Goal: Complete application form

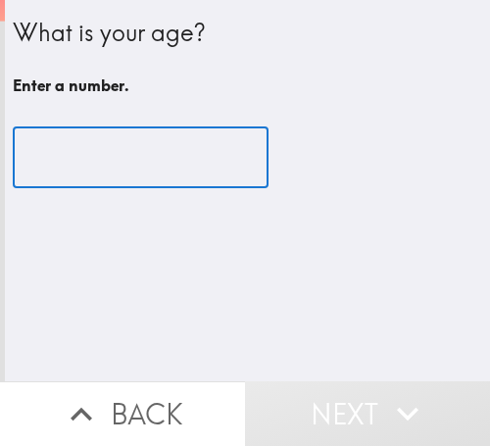
click at [137, 138] on input "number" at bounding box center [141, 157] width 256 height 61
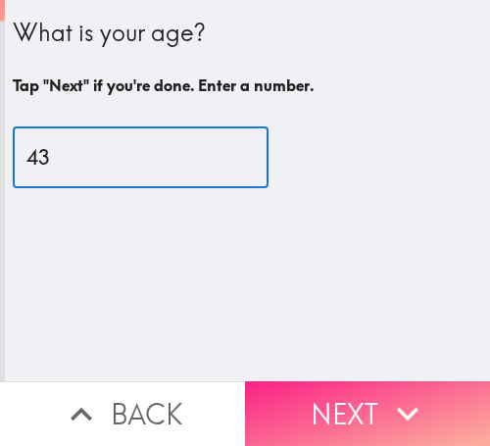
type input "43"
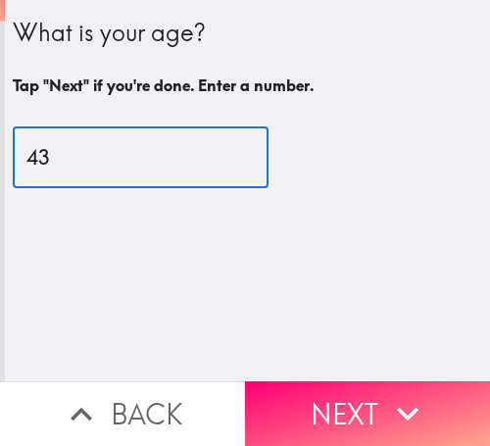
drag, startPoint x: 257, startPoint y: 373, endPoint x: 258, endPoint y: 360, distance: 13.8
click at [257, 381] on button "Next" at bounding box center [367, 413] width 245 height 65
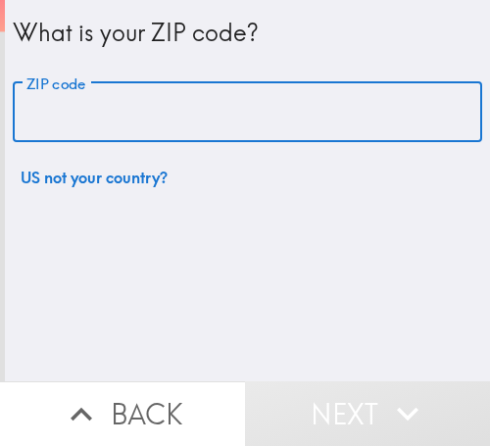
click at [182, 103] on input "ZIP code" at bounding box center [248, 112] width 470 height 61
paste input "33612"
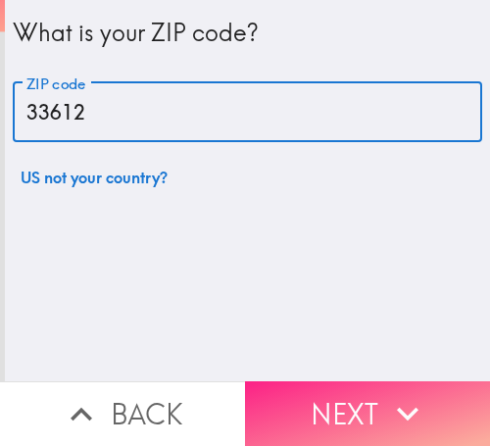
type input "33612"
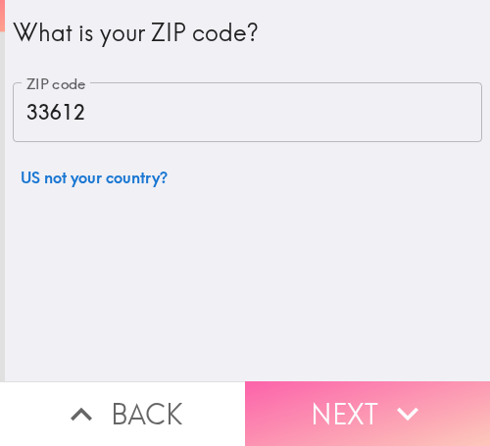
click at [275, 381] on button "Next" at bounding box center [367, 413] width 245 height 65
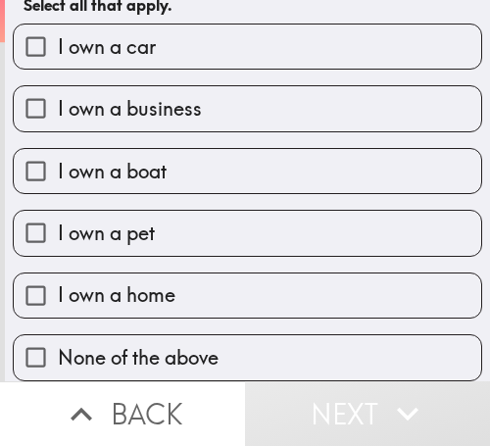
scroll to position [97, 0]
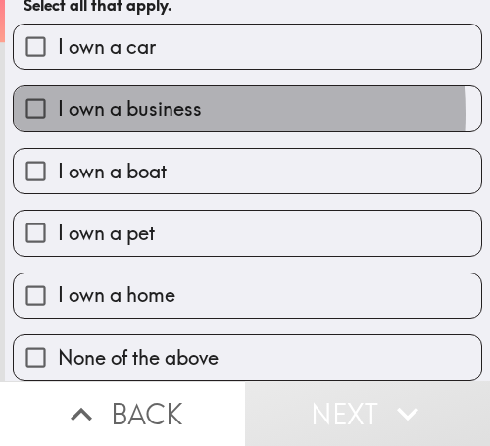
click at [135, 96] on span "I own a business" at bounding box center [130, 108] width 144 height 27
click at [58, 96] on input "I own a business" at bounding box center [36, 108] width 44 height 44
checkbox input "true"
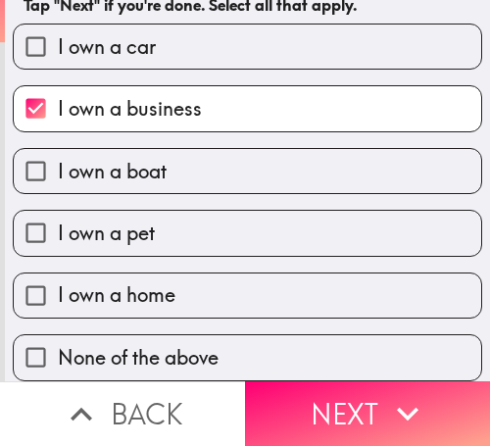
click at [339, 387] on button "Next" at bounding box center [367, 413] width 245 height 65
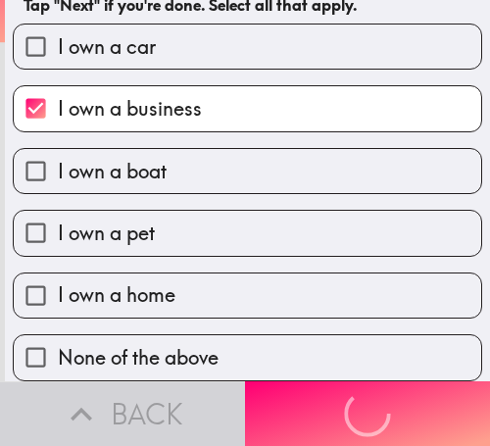
scroll to position [0, 0]
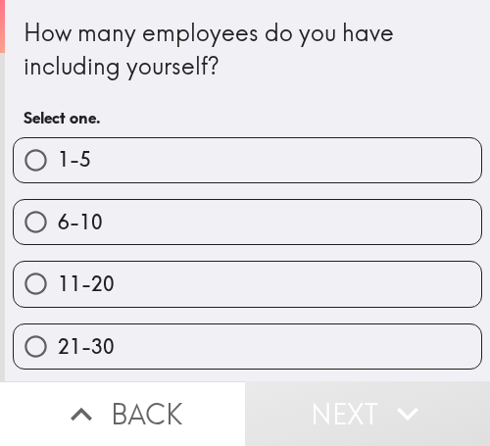
click at [371, 225] on label "6-10" at bounding box center [248, 222] width 468 height 44
click at [58, 225] on input "6-10" at bounding box center [36, 222] width 44 height 44
radio input "true"
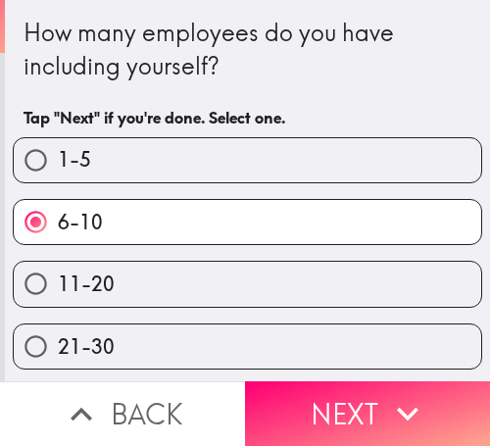
click at [323, 393] on button "Next" at bounding box center [367, 413] width 245 height 65
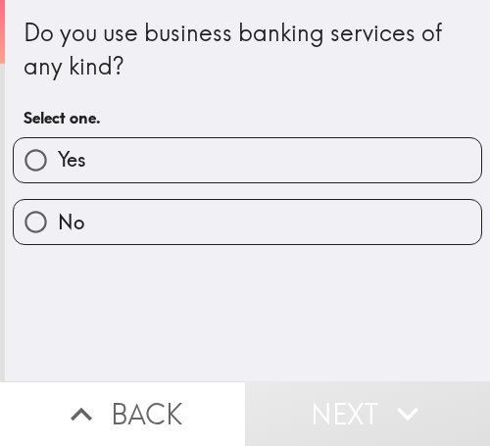
click at [101, 166] on label "Yes" at bounding box center [248, 160] width 468 height 44
click at [58, 166] on input "Yes" at bounding box center [36, 160] width 44 height 44
radio input "true"
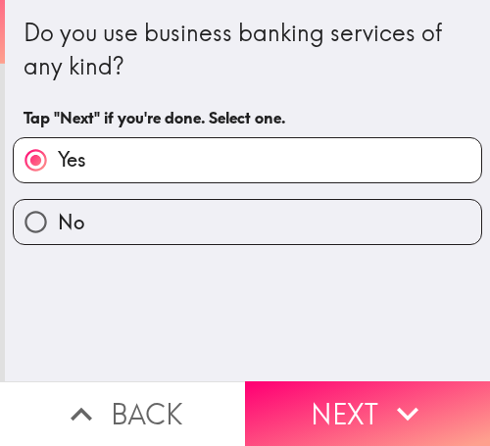
click at [330, 395] on button "Next" at bounding box center [367, 413] width 245 height 65
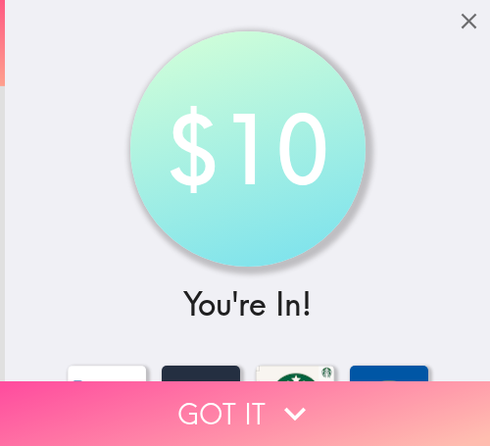
click at [137, 400] on button "Got it" at bounding box center [245, 413] width 490 height 65
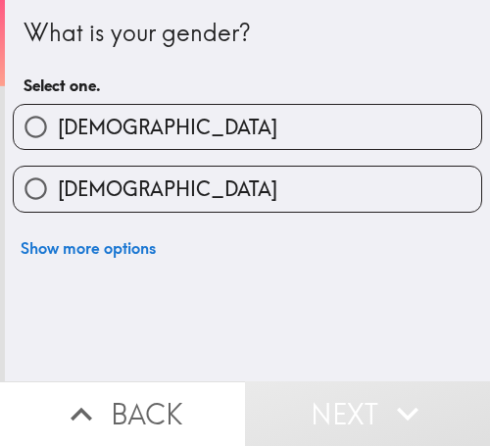
drag, startPoint x: 117, startPoint y: 199, endPoint x: 17, endPoint y: 134, distance: 119.1
click at [117, 197] on label "[DEMOGRAPHIC_DATA]" at bounding box center [248, 189] width 468 height 44
click at [58, 197] on input "[DEMOGRAPHIC_DATA]" at bounding box center [36, 189] width 44 height 44
radio input "true"
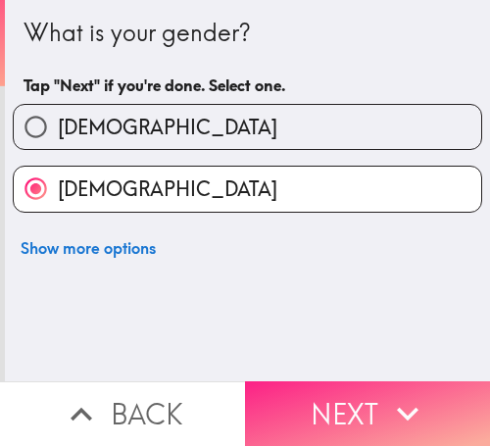
click at [363, 394] on button "Next" at bounding box center [367, 413] width 245 height 65
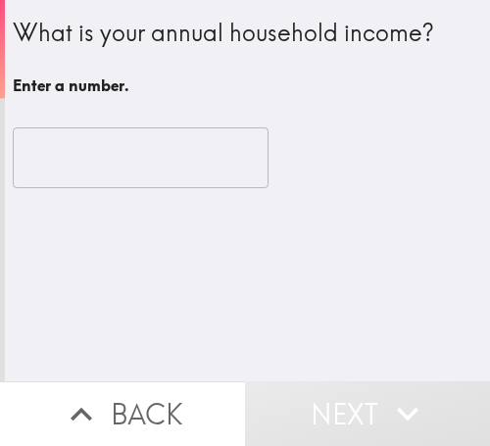
click at [113, 154] on input "number" at bounding box center [141, 157] width 256 height 61
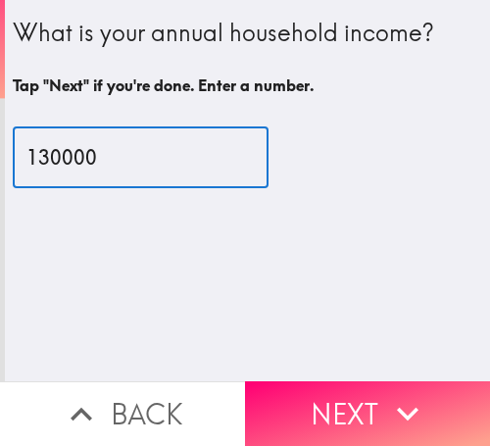
drag, startPoint x: 37, startPoint y: 156, endPoint x: 28, endPoint y: 165, distance: 12.5
click at [28, 165] on input "130000" at bounding box center [141, 157] width 256 height 61
type input "110000"
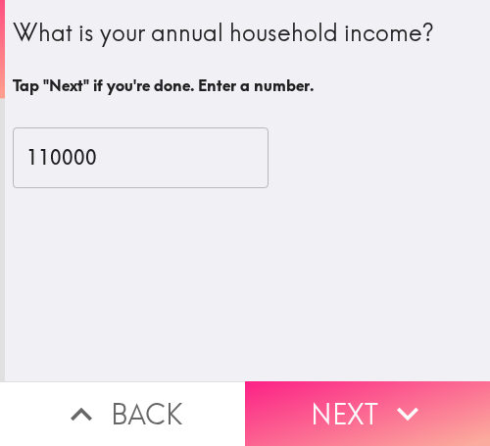
click at [333, 396] on button "Next" at bounding box center [367, 413] width 245 height 65
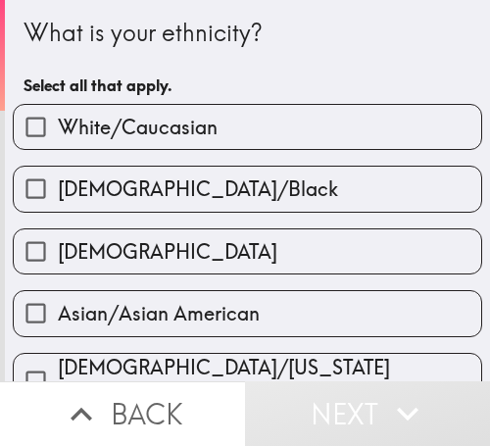
click at [394, 117] on label "White/Caucasian" at bounding box center [248, 127] width 468 height 44
click at [58, 117] on input "White/Caucasian" at bounding box center [36, 127] width 44 height 44
checkbox input "true"
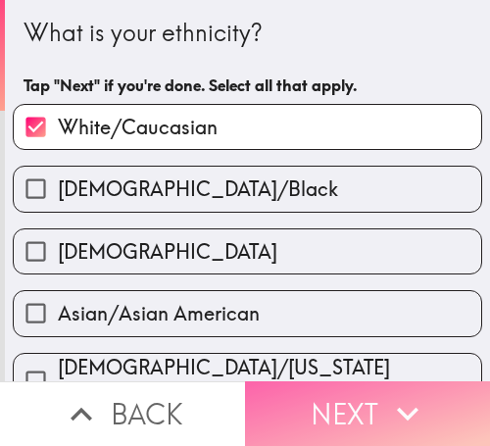
click at [396, 392] on icon "button" at bounding box center [407, 413] width 43 height 43
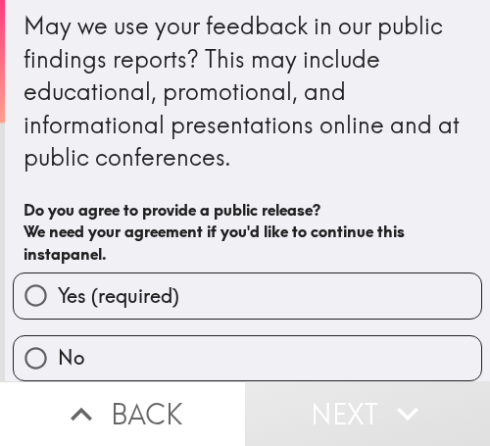
scroll to position [24, 0]
click at [347, 273] on label "Yes (required)" at bounding box center [248, 295] width 468 height 44
click at [58, 273] on input "Yes (required)" at bounding box center [36, 295] width 44 height 44
radio input "true"
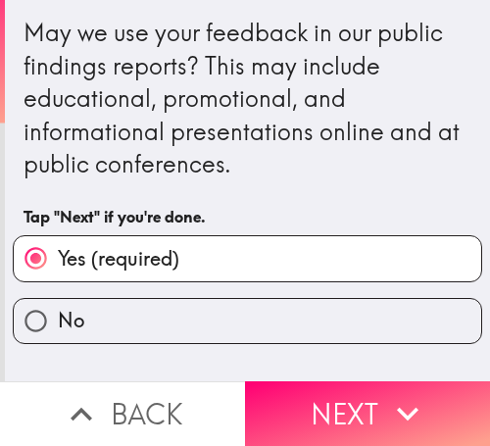
scroll to position [0, 0]
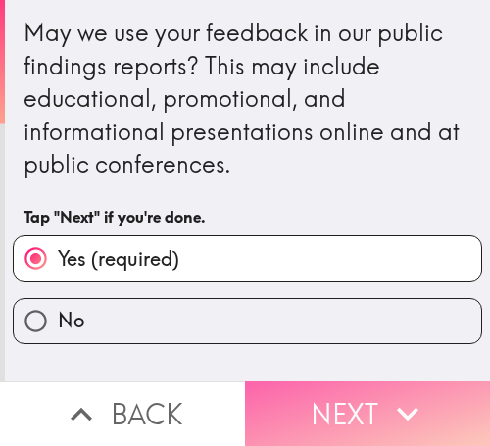
click at [364, 392] on button "Next" at bounding box center [367, 413] width 245 height 65
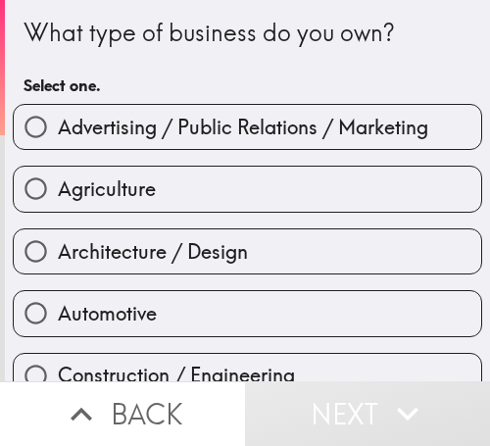
click at [310, 126] on span "Advertising / Public Relations / Marketing" at bounding box center [243, 127] width 371 height 27
click at [58, 126] on input "Advertising / Public Relations / Marketing" at bounding box center [36, 127] width 44 height 44
radio input "true"
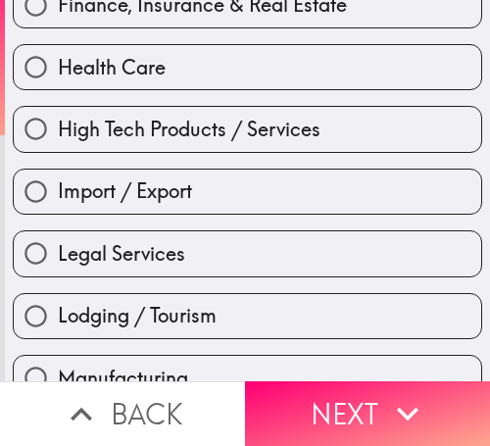
scroll to position [588, 0]
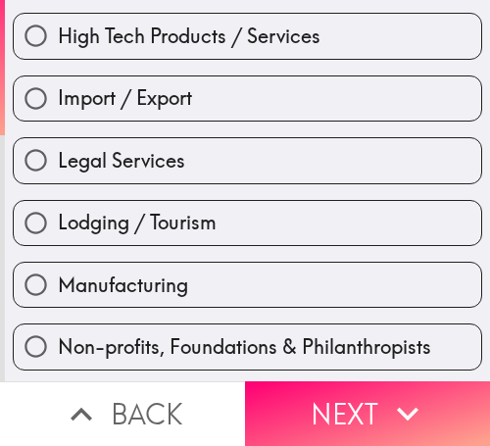
click at [187, 219] on span "Lodging / Tourism" at bounding box center [137, 222] width 159 height 27
click at [58, 219] on input "Lodging / Tourism" at bounding box center [36, 223] width 44 height 44
radio input "true"
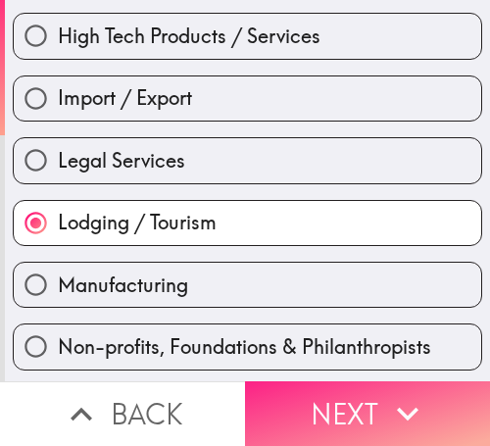
click at [312, 382] on button "Next" at bounding box center [367, 413] width 245 height 65
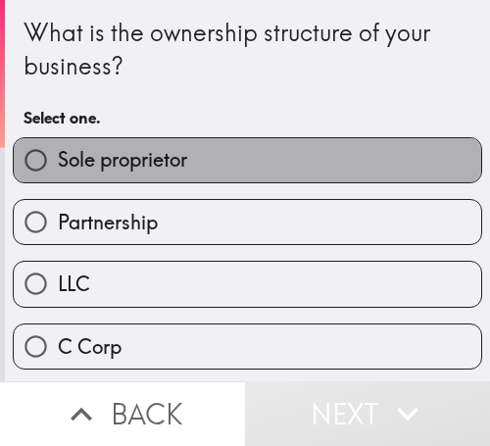
click at [357, 162] on label "Sole proprietor" at bounding box center [248, 160] width 468 height 44
click at [58, 162] on input "Sole proprietor" at bounding box center [36, 160] width 44 height 44
radio input "true"
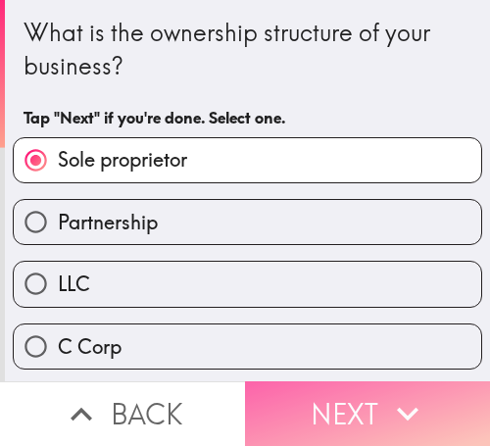
click at [418, 392] on icon "button" at bounding box center [407, 413] width 43 height 43
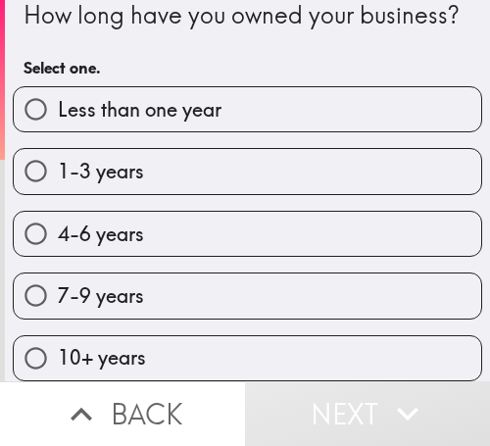
scroll to position [68, 0]
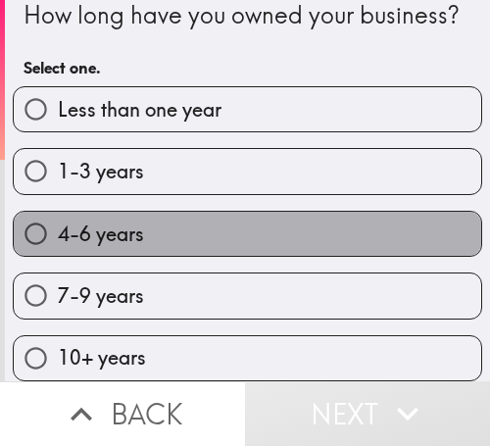
click at [337, 212] on label "4-6 years" at bounding box center [248, 234] width 468 height 44
click at [58, 212] on input "4-6 years" at bounding box center [36, 234] width 44 height 44
radio input "true"
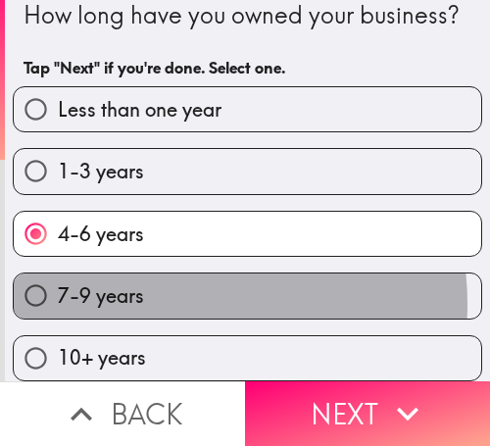
click at [146, 287] on label "7-9 years" at bounding box center [248, 295] width 468 height 44
click at [58, 287] on input "7-9 years" at bounding box center [36, 295] width 44 height 44
radio input "true"
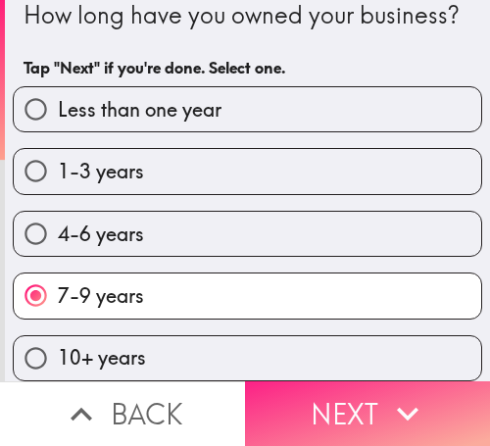
click at [407, 408] on icon "button" at bounding box center [408, 415] width 22 height 14
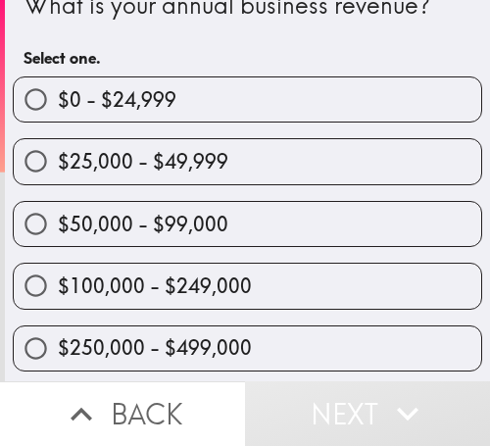
scroll to position [98, 0]
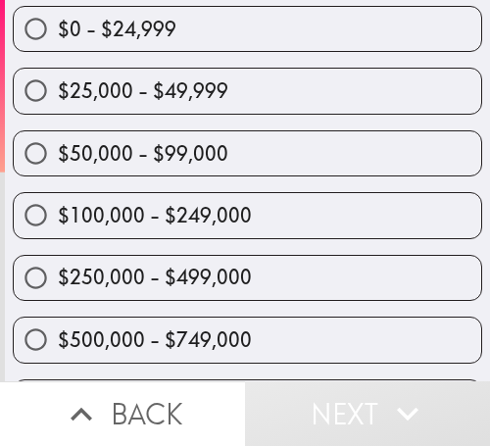
click at [259, 98] on label "$25,000 - $49,999" at bounding box center [248, 91] width 468 height 44
click at [58, 98] on input "$25,000 - $49,999" at bounding box center [36, 91] width 44 height 44
radio input "true"
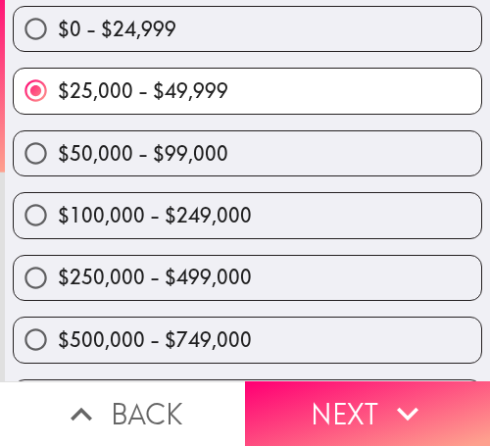
click at [151, 185] on div "$100,000 - $249,000" at bounding box center [239, 207] width 485 height 62
drag, startPoint x: 125, startPoint y: 166, endPoint x: 115, endPoint y: 165, distance: 10.8
click at [123, 166] on span "$50,000 - $99,000" at bounding box center [143, 153] width 171 height 27
click at [58, 166] on input "$50,000 - $99,000" at bounding box center [36, 153] width 44 height 44
radio input "true"
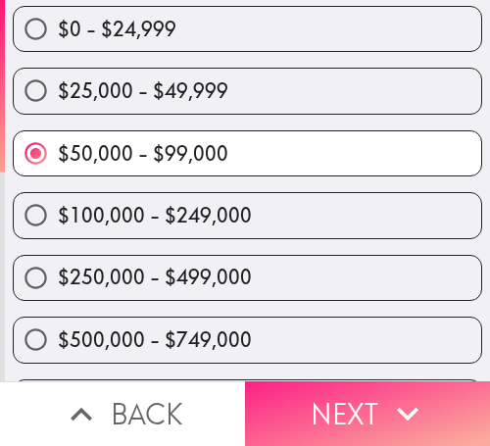
drag, startPoint x: 405, startPoint y: 386, endPoint x: 399, endPoint y: 370, distance: 17.7
click at [404, 392] on icon "button" at bounding box center [407, 413] width 43 height 43
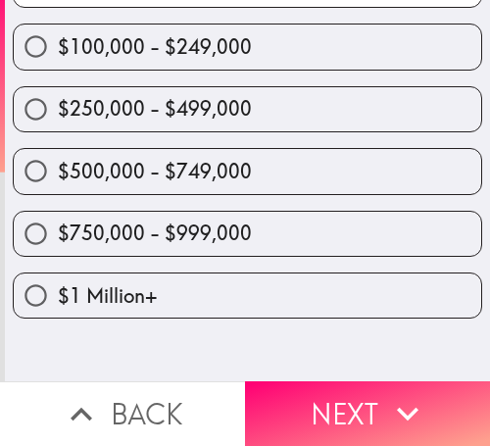
scroll to position [0, 0]
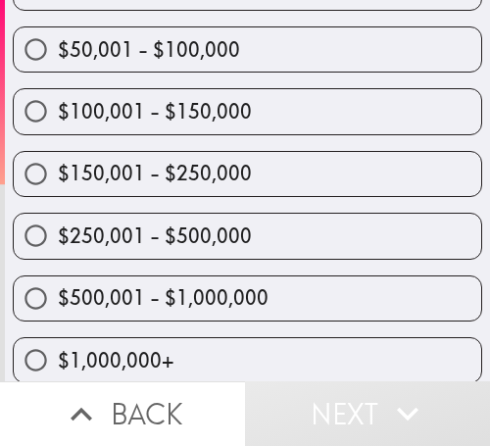
scroll to position [411, 0]
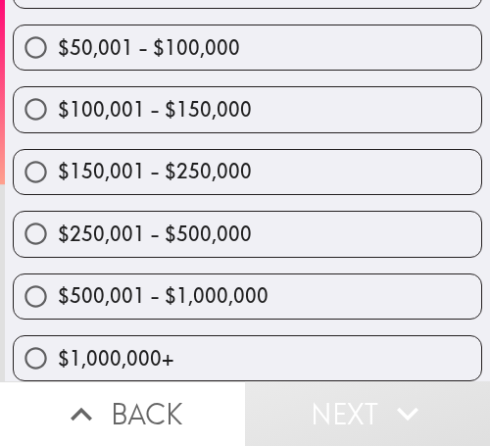
click at [267, 282] on label "$500,001 - $1,000,000" at bounding box center [248, 296] width 468 height 44
click at [58, 282] on input "$500,001 - $1,000,000" at bounding box center [36, 296] width 44 height 44
radio input "true"
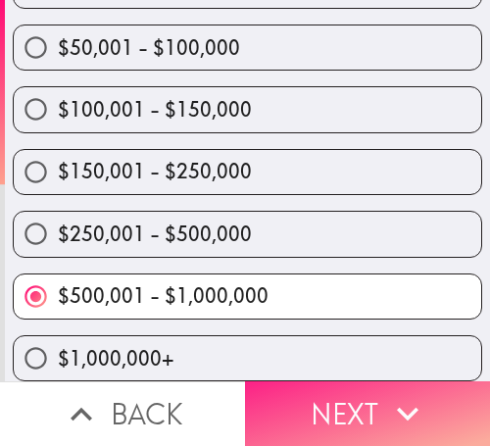
click at [372, 398] on button "Next" at bounding box center [367, 413] width 245 height 65
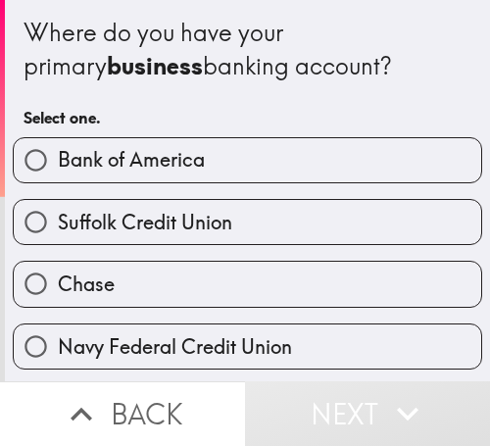
click at [126, 228] on span "Suffolk Credit Union" at bounding box center [145, 222] width 174 height 27
click at [58, 228] on input "Suffolk Credit Union" at bounding box center [36, 222] width 44 height 44
radio input "true"
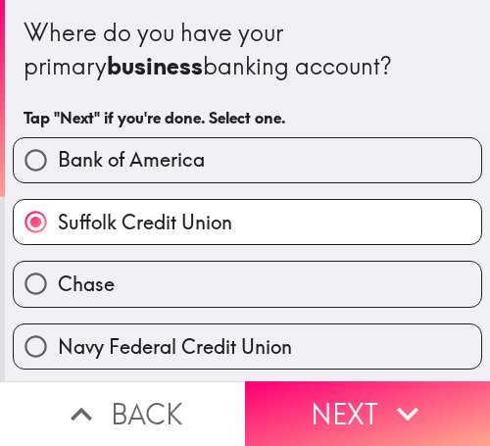
click at [126, 228] on span "Suffolk Credit Union" at bounding box center [145, 222] width 174 height 27
click at [58, 228] on input "Suffolk Credit Union" at bounding box center [36, 222] width 44 height 44
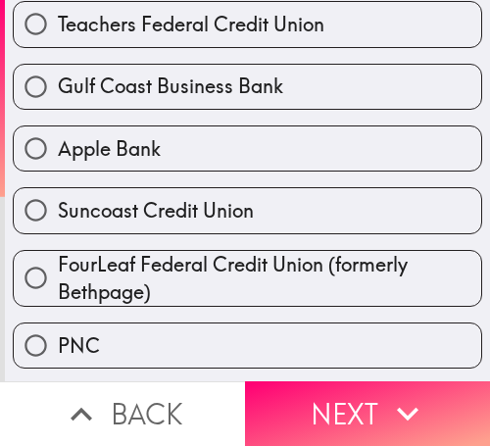
scroll to position [588, 0]
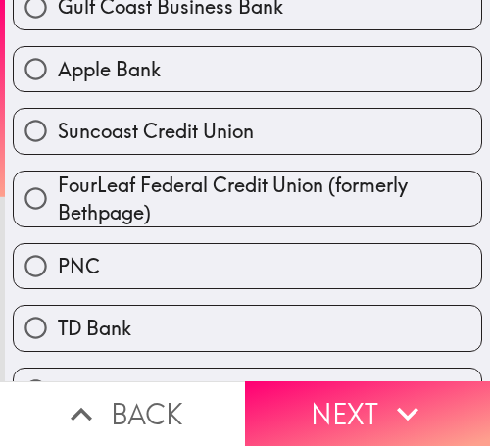
click at [155, 262] on label "PNC" at bounding box center [248, 266] width 468 height 44
click at [58, 262] on input "PNC" at bounding box center [36, 266] width 44 height 44
radio input "true"
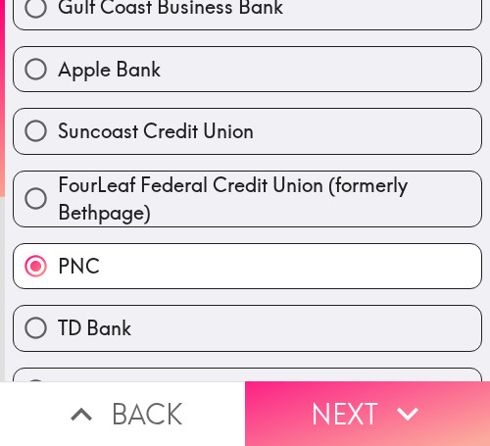
click at [397, 408] on icon "button" at bounding box center [408, 415] width 22 height 14
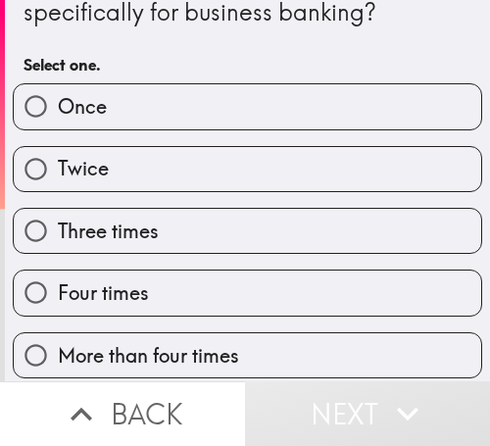
scroll to position [98, 0]
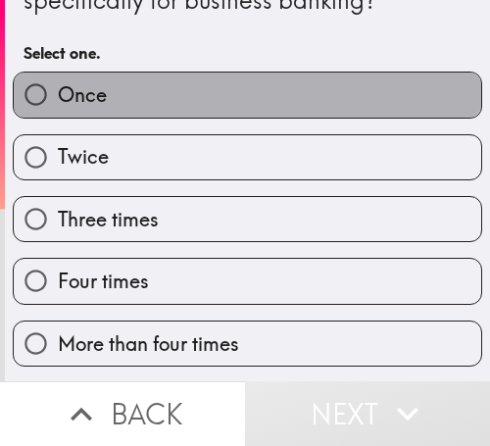
click at [368, 111] on label "Once" at bounding box center [248, 95] width 468 height 44
click at [58, 111] on input "Once" at bounding box center [36, 95] width 44 height 44
radio input "true"
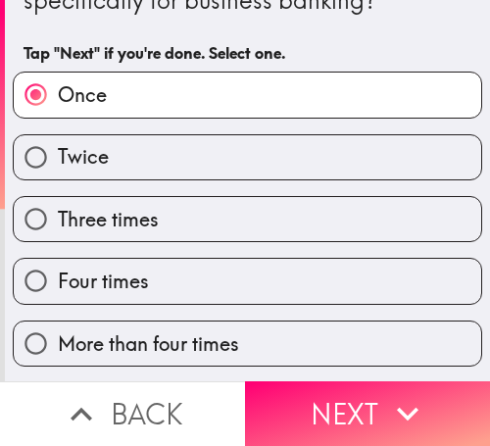
click at [126, 170] on label "Twice" at bounding box center [248, 157] width 468 height 44
click at [58, 170] on input "Twice" at bounding box center [36, 157] width 44 height 44
radio input "true"
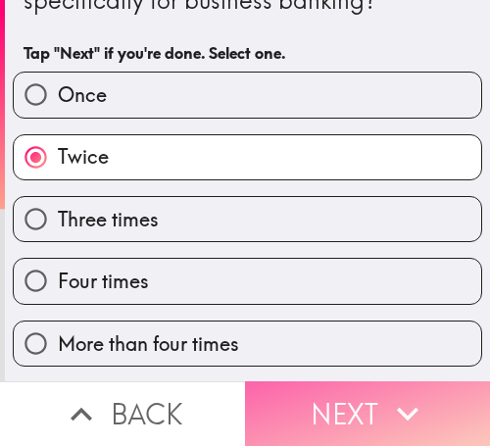
click at [400, 381] on button "Next" at bounding box center [367, 413] width 245 height 65
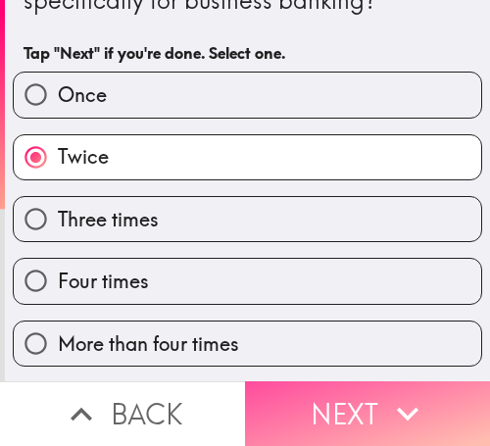
scroll to position [0, 0]
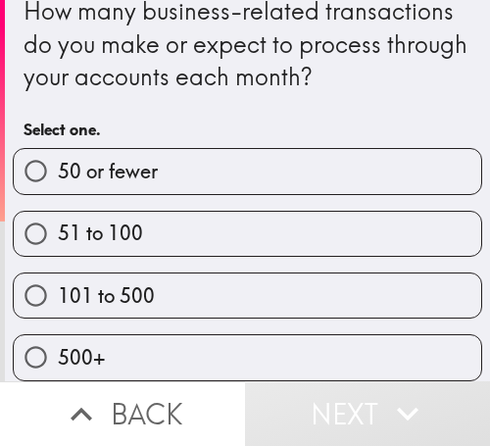
scroll to position [38, 0]
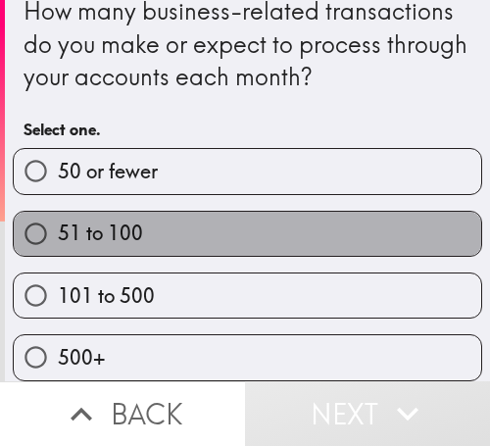
click at [361, 214] on label "51 to 100" at bounding box center [248, 234] width 468 height 44
click at [58, 214] on input "51 to 100" at bounding box center [36, 234] width 44 height 44
radio input "true"
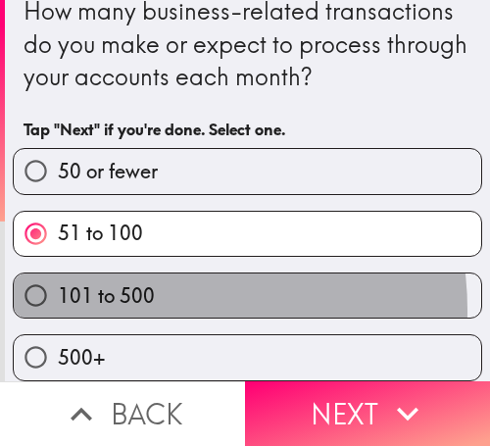
click at [138, 293] on label "101 to 500" at bounding box center [248, 295] width 468 height 44
click at [58, 293] on input "101 to 500" at bounding box center [36, 295] width 44 height 44
radio input "true"
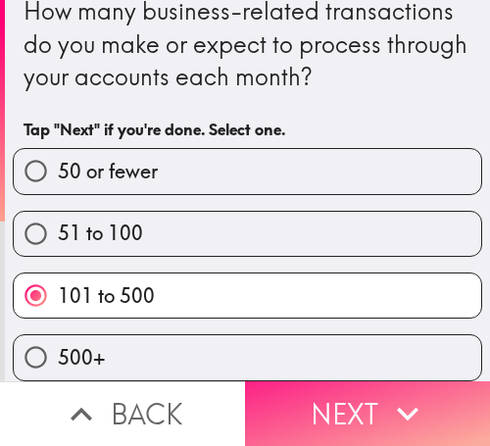
click at [386, 398] on icon "button" at bounding box center [407, 413] width 43 height 43
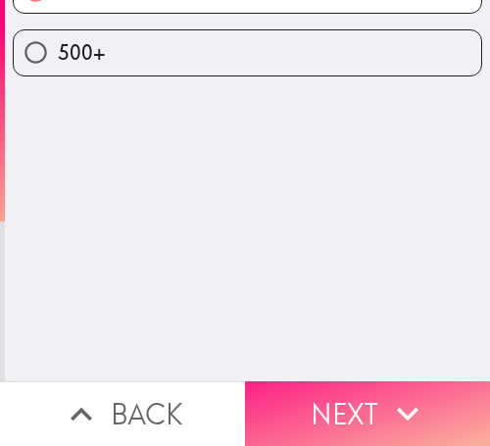
scroll to position [0, 0]
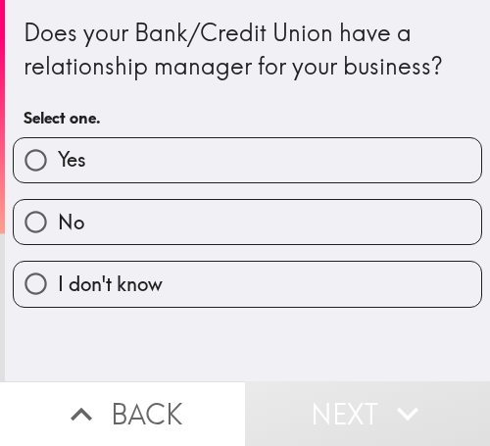
click at [368, 172] on label "Yes" at bounding box center [248, 160] width 468 height 44
click at [58, 172] on input "Yes" at bounding box center [36, 160] width 44 height 44
radio input "true"
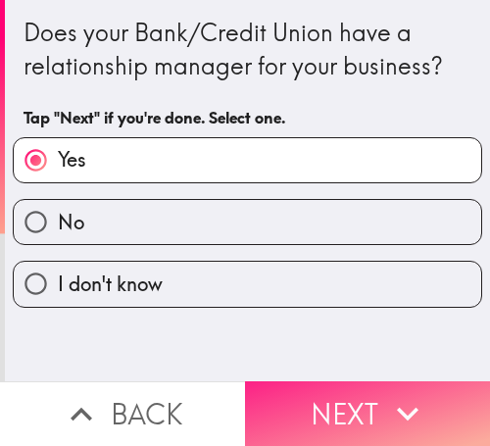
click at [367, 394] on button "Next" at bounding box center [367, 413] width 245 height 65
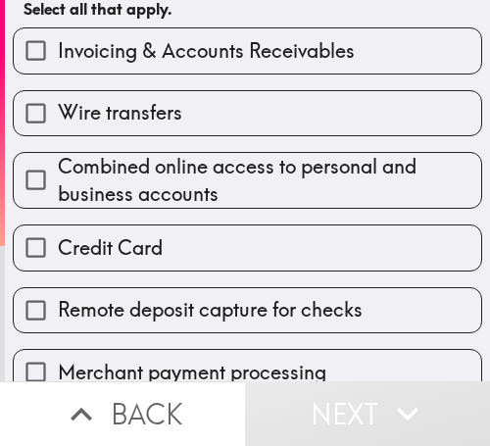
scroll to position [196, 0]
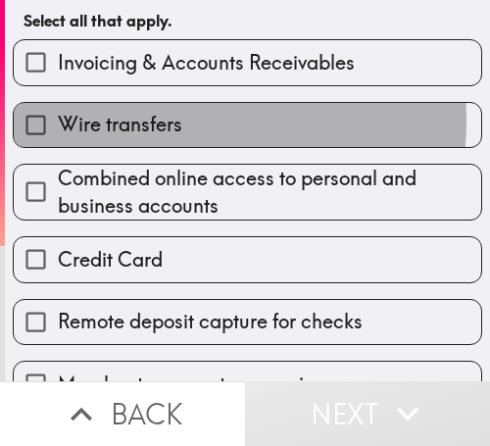
click at [149, 121] on span "Wire transfers" at bounding box center [120, 124] width 124 height 27
click at [58, 121] on input "Wire transfers" at bounding box center [36, 125] width 44 height 44
checkbox input "true"
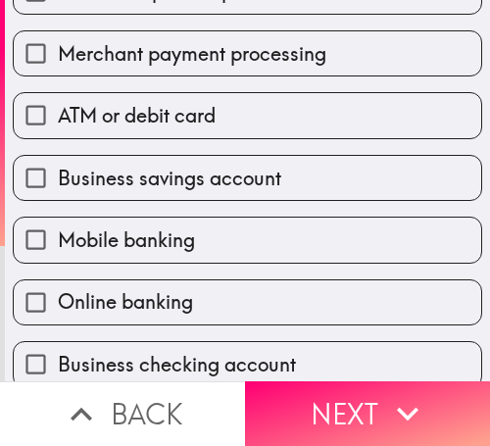
scroll to position [588, 0]
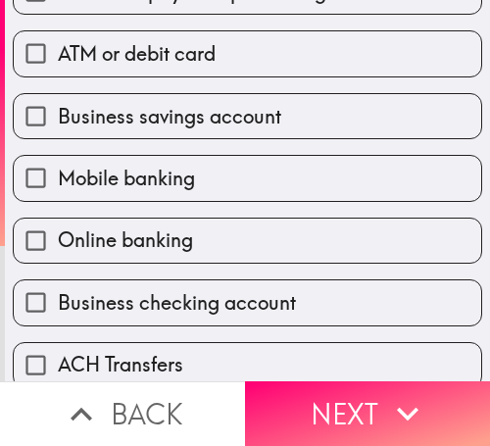
click at [186, 123] on span "Business savings account" at bounding box center [169, 116] width 223 height 27
click at [58, 123] on input "Business savings account" at bounding box center [36, 116] width 44 height 44
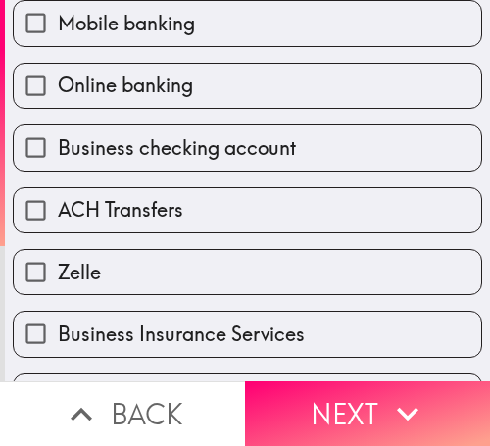
scroll to position [665, 0]
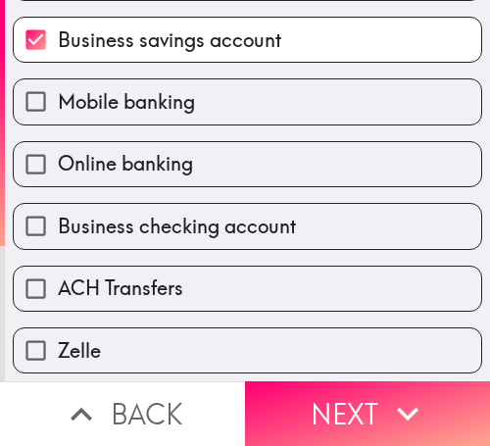
click at [158, 45] on span "Business savings account" at bounding box center [169, 39] width 223 height 27
click at [58, 45] on input "Business savings account" at bounding box center [36, 40] width 44 height 44
checkbox input "false"
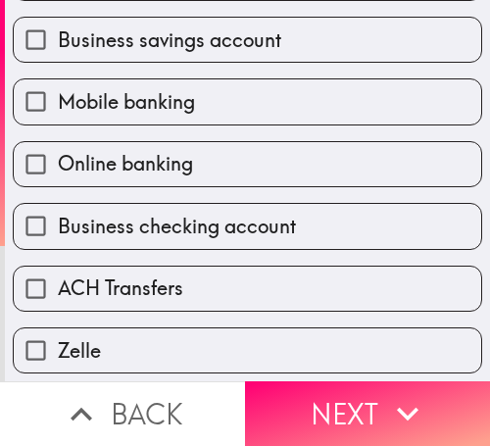
click at [224, 217] on span "Business checking account" at bounding box center [177, 226] width 238 height 27
click at [58, 217] on input "Business checking account" at bounding box center [36, 226] width 44 height 44
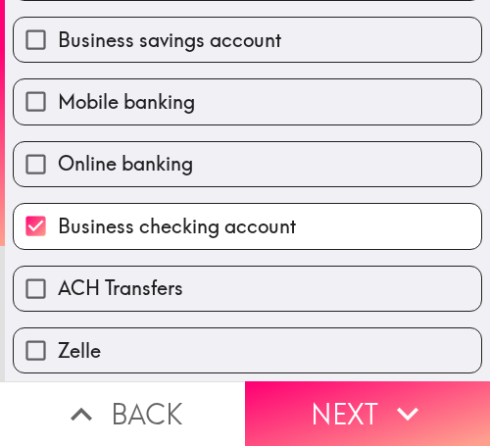
click at [223, 218] on span "Business checking account" at bounding box center [177, 226] width 238 height 27
click at [58, 218] on input "Business checking account" at bounding box center [36, 226] width 44 height 44
checkbox input "false"
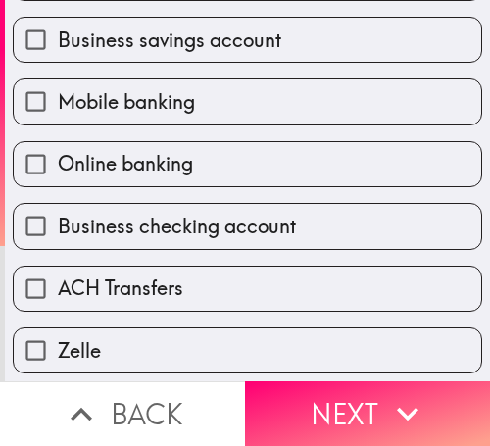
click at [206, 167] on label "Online banking" at bounding box center [248, 164] width 468 height 44
click at [58, 167] on input "Online banking" at bounding box center [36, 164] width 44 height 44
checkbox input "true"
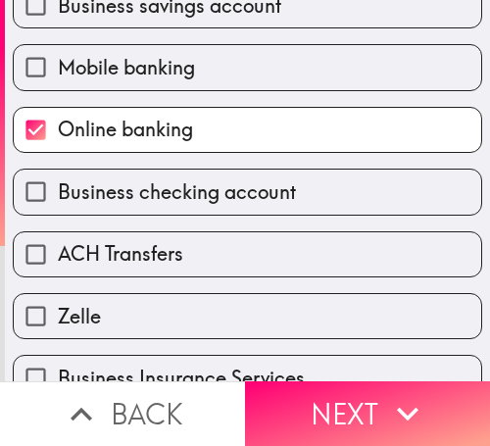
scroll to position [861, 0]
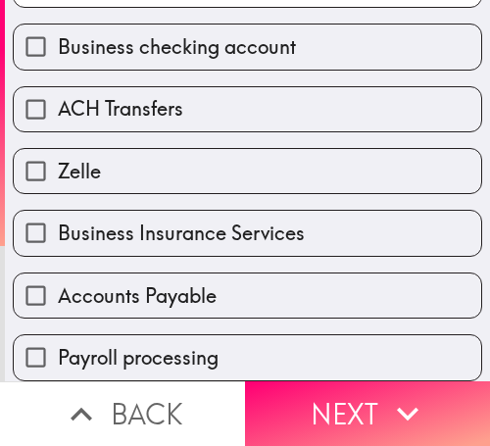
click at [122, 282] on span "Accounts Payable" at bounding box center [137, 295] width 159 height 27
click at [58, 276] on input "Accounts Payable" at bounding box center [36, 295] width 44 height 44
checkbox input "true"
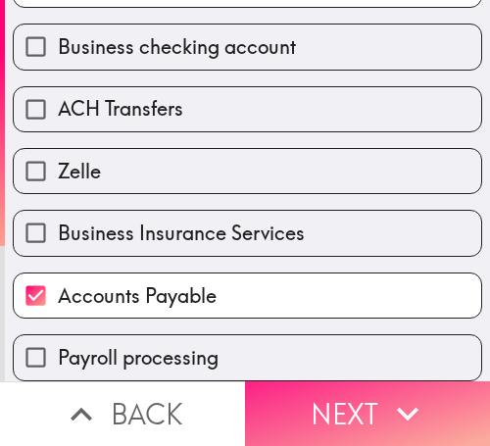
click at [329, 390] on button "Next" at bounding box center [367, 413] width 245 height 65
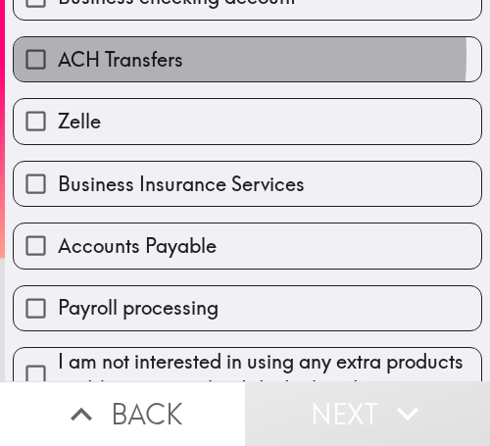
click at [143, 55] on span "ACH Transfers" at bounding box center [120, 59] width 125 height 27
click at [58, 55] on input "ACH Transfers" at bounding box center [36, 59] width 44 height 44
checkbox input "true"
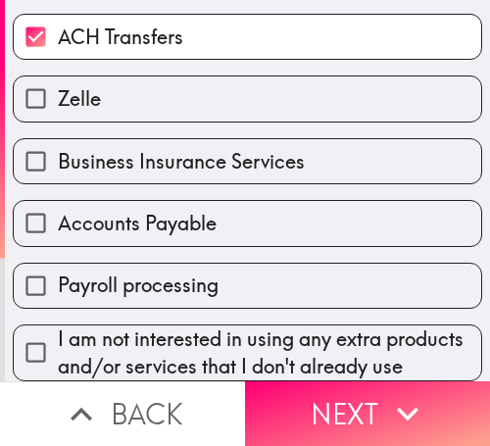
scroll to position [927, 0]
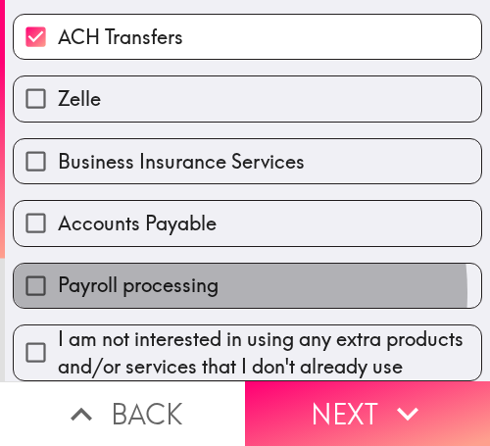
click at [191, 272] on span "Payroll processing" at bounding box center [138, 285] width 161 height 27
click at [58, 264] on input "Payroll processing" at bounding box center [36, 286] width 44 height 44
checkbox input "true"
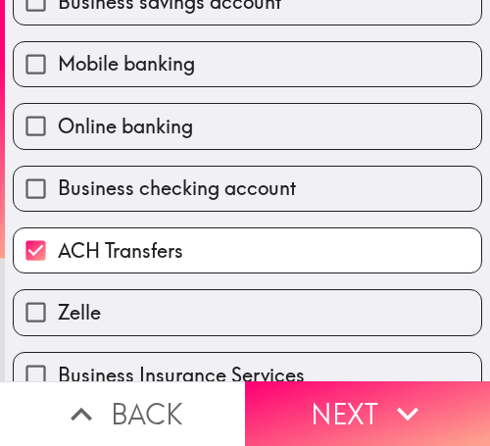
scroll to position [731, 0]
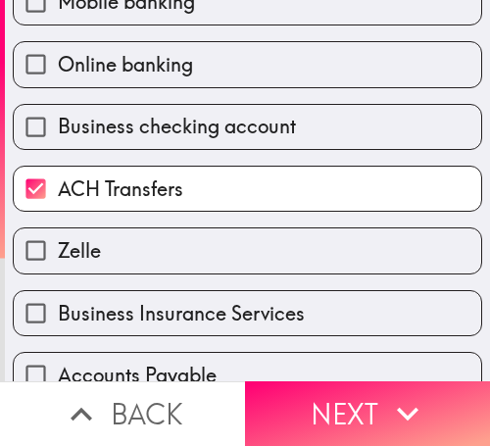
click at [196, 179] on label "ACH Transfers" at bounding box center [248, 189] width 468 height 44
click at [58, 179] on input "ACH Transfers" at bounding box center [36, 189] width 44 height 44
checkbox input "false"
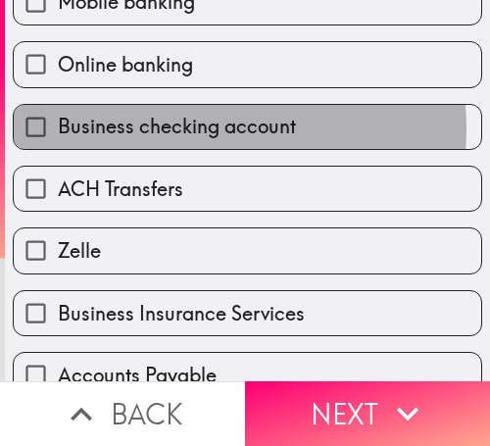
click at [195, 129] on span "Business checking account" at bounding box center [177, 126] width 238 height 27
click at [58, 129] on input "Business checking account" at bounding box center [36, 127] width 44 height 44
checkbox input "true"
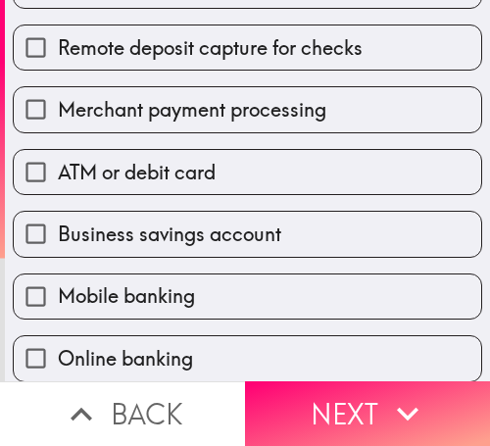
scroll to position [535, 0]
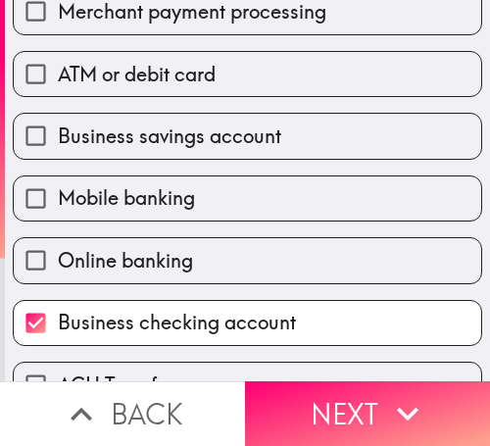
click at [276, 81] on label "ATM or debit card" at bounding box center [248, 74] width 468 height 44
click at [58, 81] on input "ATM or debit card" at bounding box center [36, 74] width 44 height 44
checkbox input "true"
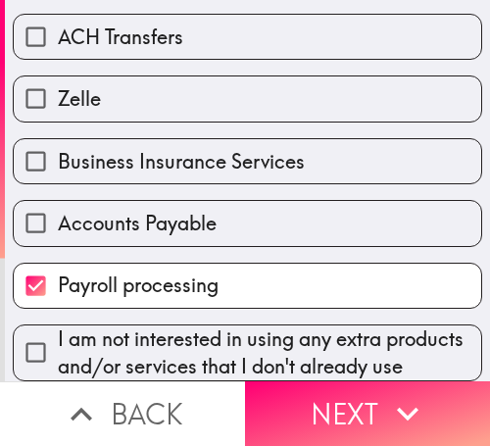
scroll to position [927, 0]
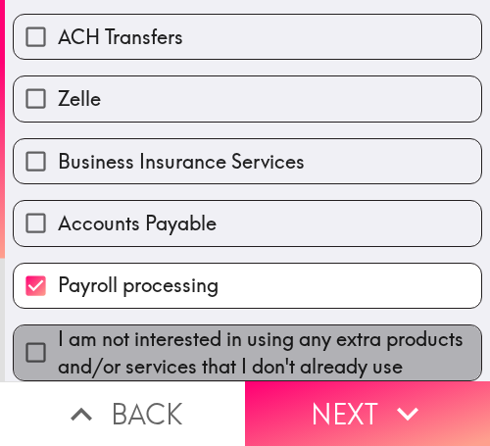
click at [268, 325] on span "I am not interested in using any extra products and/or services that I don't al…" at bounding box center [269, 352] width 423 height 55
click at [58, 330] on input "I am not interested in using any extra products and/or services that I don't al…" at bounding box center [36, 352] width 44 height 44
checkbox input "true"
checkbox input "false"
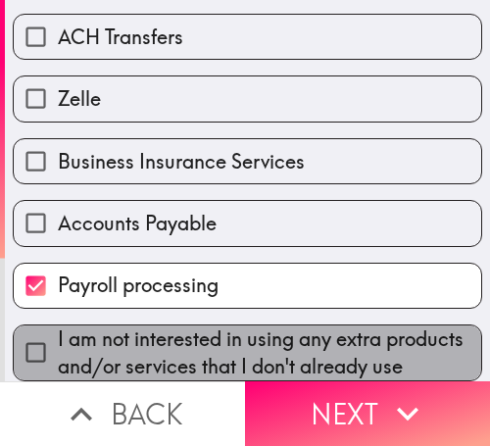
checkbox input "false"
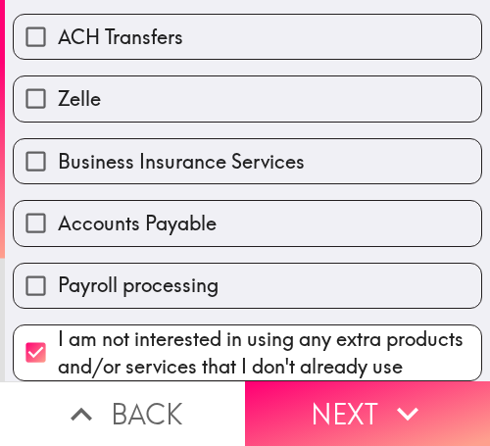
click at [383, 325] on span "I am not interested in using any extra products and/or services that I don't al…" at bounding box center [269, 352] width 423 height 55
click at [58, 330] on input "I am not interested in using any extra products and/or services that I don't al…" at bounding box center [36, 352] width 44 height 44
checkbox input "false"
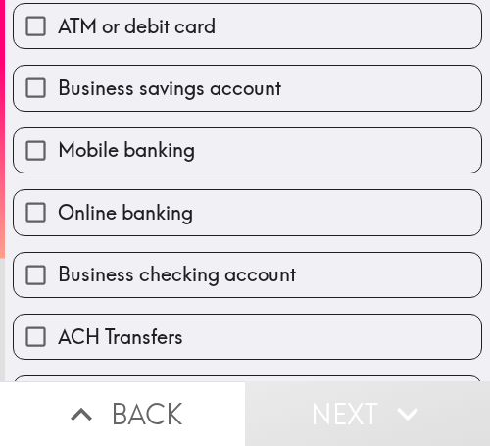
scroll to position [535, 0]
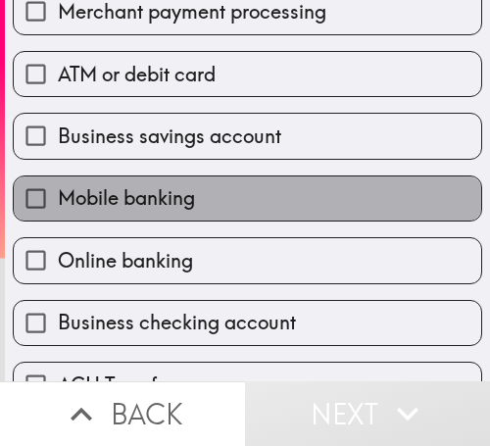
click at [272, 201] on label "Mobile banking" at bounding box center [248, 198] width 468 height 44
click at [58, 201] on input "Mobile banking" at bounding box center [36, 198] width 44 height 44
checkbox input "true"
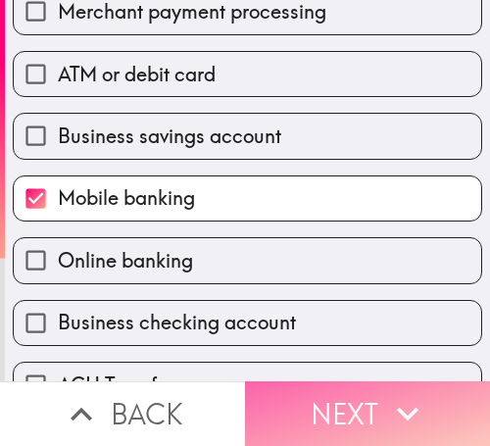
click at [323, 396] on button "Next" at bounding box center [367, 413] width 245 height 65
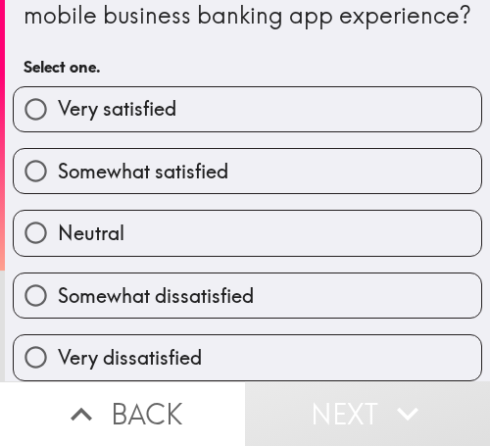
scroll to position [100, 0]
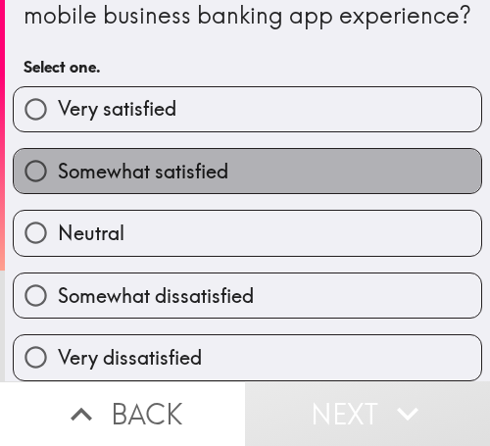
click at [273, 152] on label "Somewhat satisfied" at bounding box center [248, 171] width 468 height 44
click at [58, 152] on input "Somewhat satisfied" at bounding box center [36, 171] width 44 height 44
radio input "true"
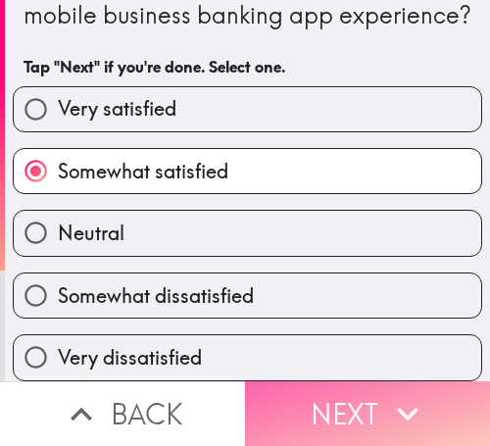
click at [339, 384] on button "Next" at bounding box center [367, 413] width 245 height 65
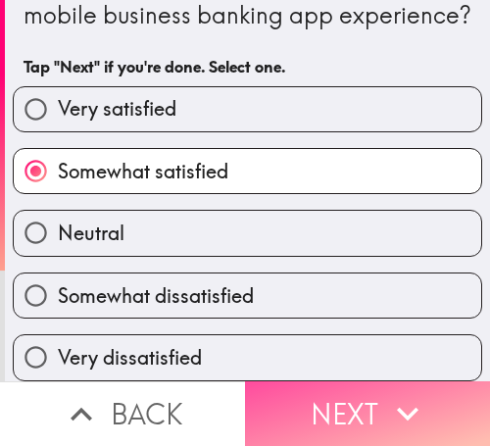
scroll to position [0, 0]
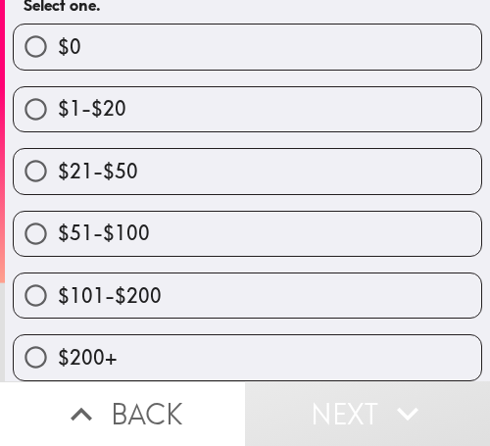
scroll to position [261, 0]
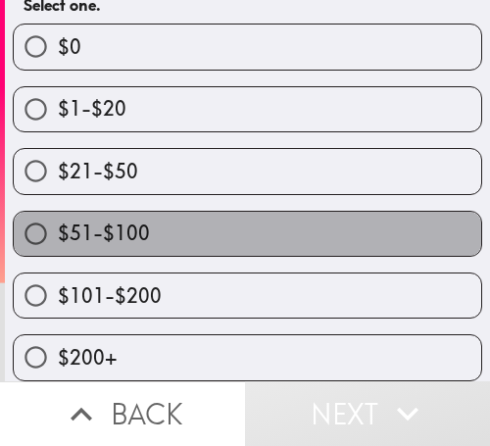
click at [331, 213] on label "$51-$100" at bounding box center [248, 234] width 468 height 44
click at [58, 213] on input "$51-$100" at bounding box center [36, 234] width 44 height 44
radio input "true"
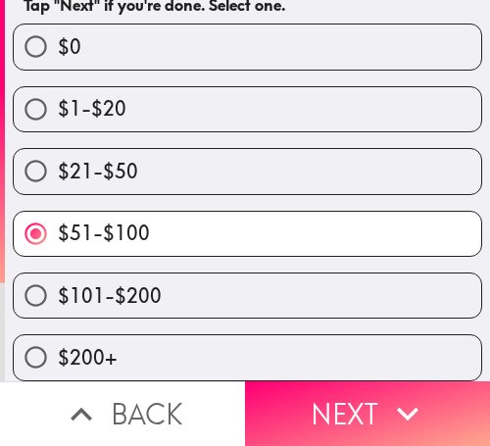
drag, startPoint x: 62, startPoint y: 292, endPoint x: 11, endPoint y: 271, distance: 55.3
click at [63, 292] on span "$101-$200" at bounding box center [110, 295] width 104 height 27
click at [58, 292] on input "$101-$200" at bounding box center [36, 295] width 44 height 44
radio input "true"
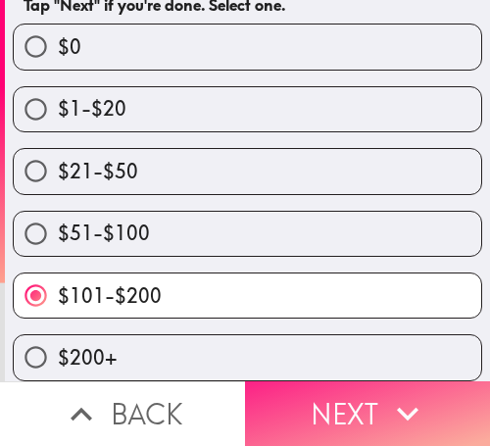
click at [352, 388] on button "Next" at bounding box center [367, 413] width 245 height 65
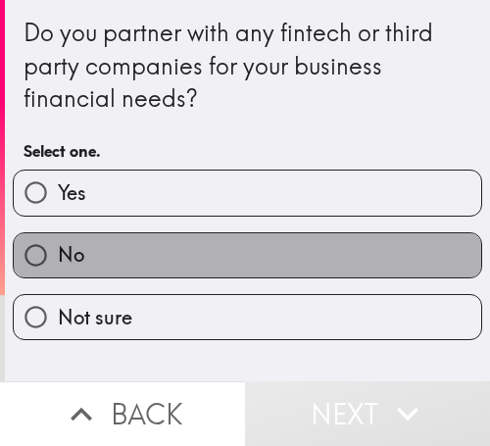
click at [400, 264] on label "No" at bounding box center [248, 255] width 468 height 44
click at [58, 264] on input "No" at bounding box center [36, 255] width 44 height 44
radio input "true"
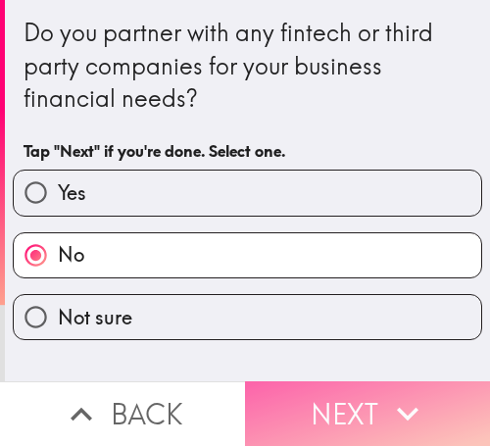
click at [355, 392] on button "Next" at bounding box center [367, 413] width 245 height 65
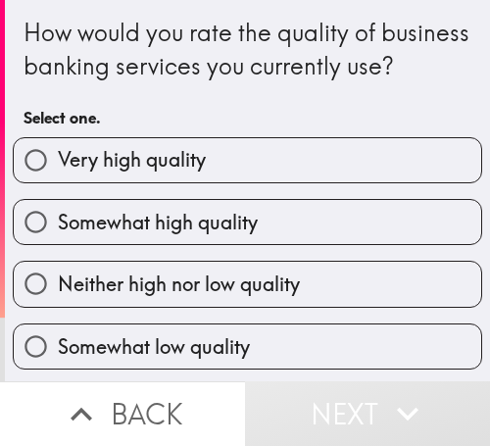
scroll to position [98, 0]
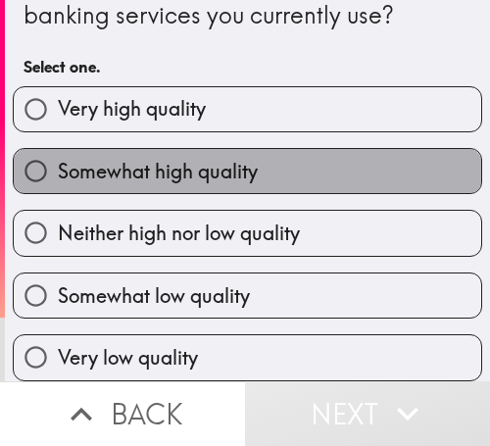
click at [316, 155] on label "Somewhat high quality" at bounding box center [248, 171] width 468 height 44
click at [58, 155] on input "Somewhat high quality" at bounding box center [36, 171] width 44 height 44
radio input "true"
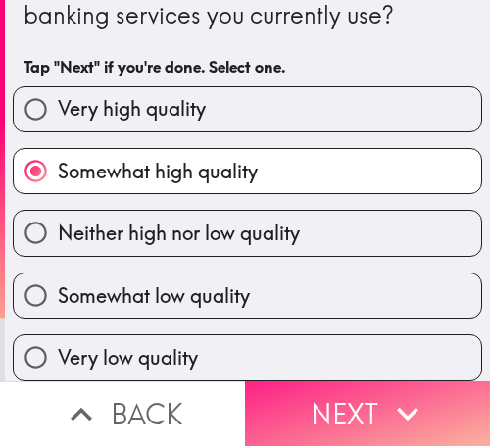
click at [386, 392] on icon "button" at bounding box center [407, 413] width 43 height 43
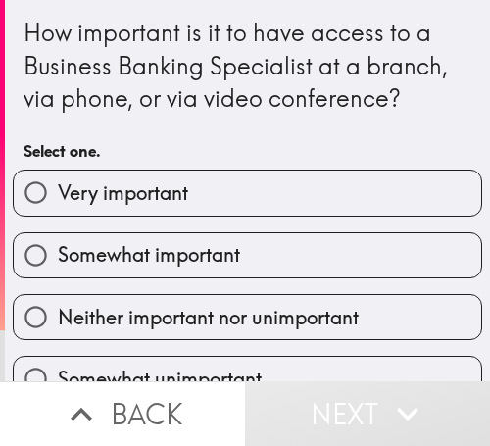
click at [392, 245] on label "Somewhat important" at bounding box center [248, 255] width 468 height 44
click at [58, 245] on input "Somewhat important" at bounding box center [36, 255] width 44 height 44
radio input "true"
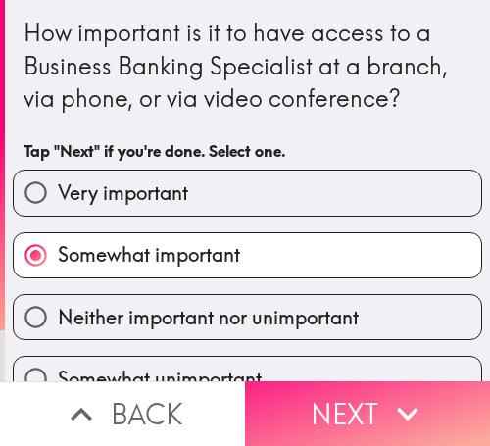
click at [393, 392] on icon "button" at bounding box center [407, 413] width 43 height 43
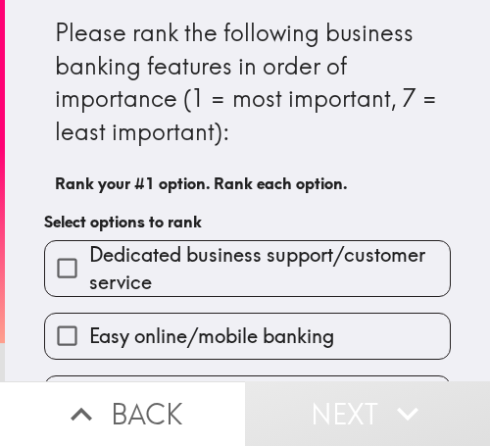
scroll to position [98, 0]
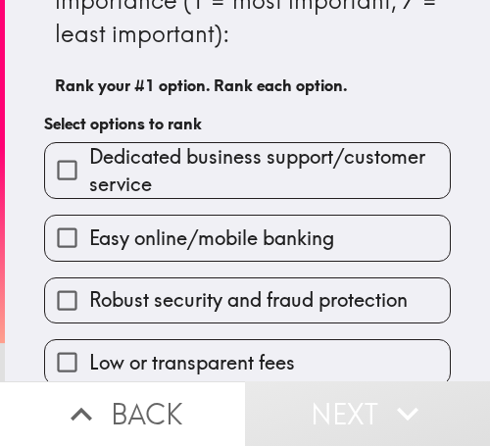
click at [309, 166] on span "Dedicated business support/customer service" at bounding box center [269, 170] width 361 height 55
click at [89, 166] on input "Dedicated business support/customer service" at bounding box center [67, 170] width 44 height 44
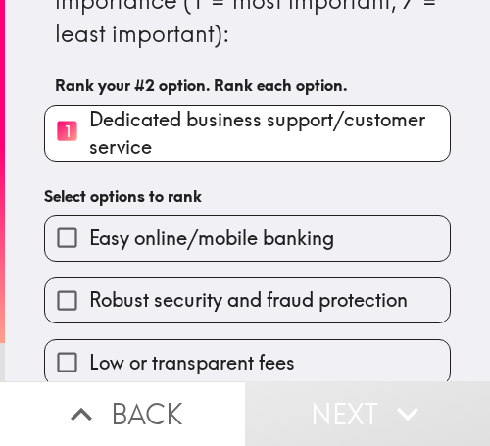
click at [298, 307] on span "Robust security and fraud protection" at bounding box center [248, 299] width 319 height 27
click at [89, 307] on input "Robust security and fraud protection" at bounding box center [67, 300] width 44 height 44
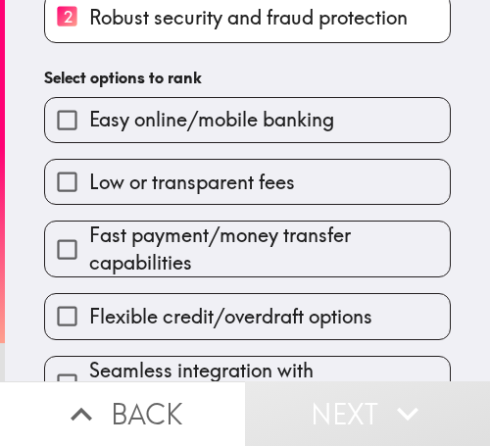
scroll to position [294, 0]
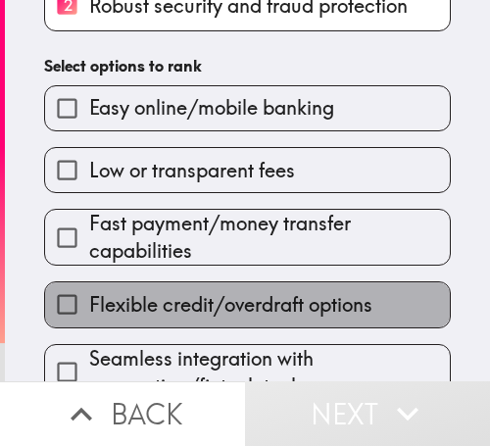
click at [254, 308] on span "Flexible credit/overdraft options" at bounding box center [230, 304] width 283 height 27
click at [89, 308] on input "Flexible credit/overdraft options" at bounding box center [67, 304] width 44 height 44
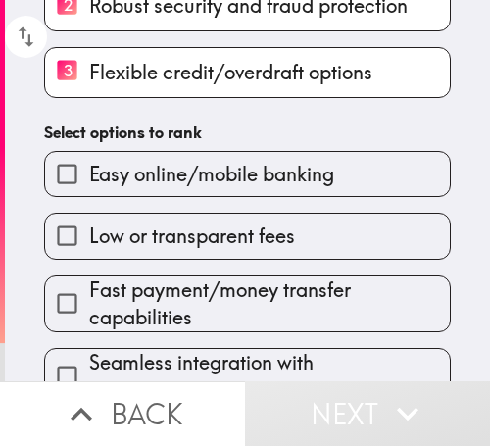
click at [230, 196] on label "Easy online/mobile banking" at bounding box center [247, 174] width 405 height 44
click at [89, 196] on input "Easy online/mobile banking" at bounding box center [67, 174] width 44 height 44
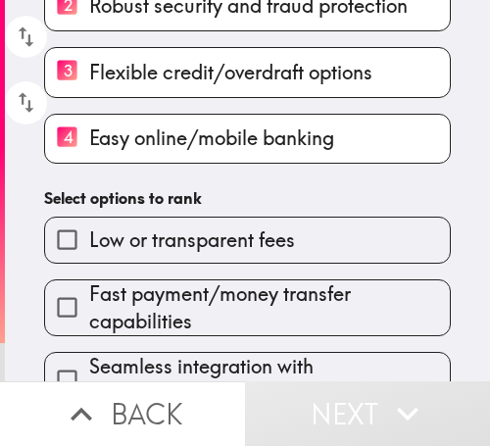
click at [271, 271] on div "Fast payment/money transfer capabilities" at bounding box center [239, 300] width 422 height 73
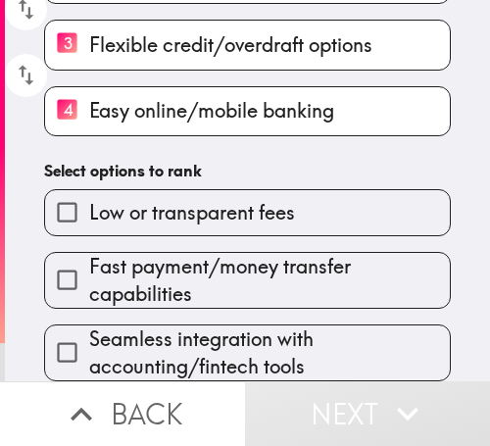
scroll to position [338, 0]
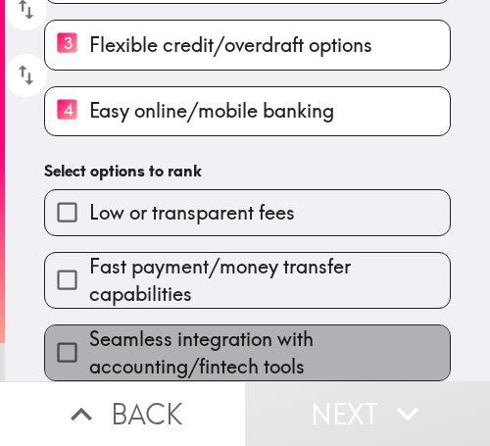
click at [246, 326] on span "Seamless integration with accounting/fintech tools" at bounding box center [269, 352] width 361 height 55
click at [89, 330] on input "Seamless integration with accounting/fintech tools" at bounding box center [67, 352] width 44 height 44
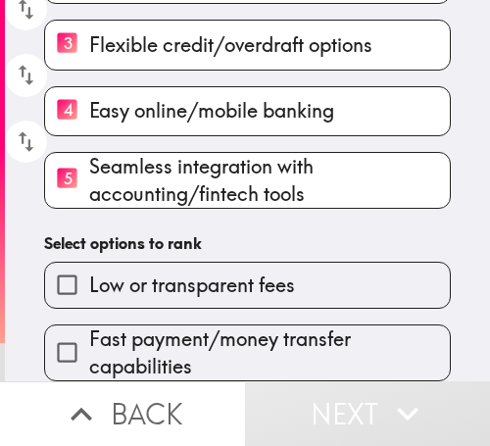
click at [247, 331] on span "Fast payment/money transfer capabilities" at bounding box center [269, 352] width 361 height 55
click at [89, 331] on input "Fast payment/money transfer capabilities" at bounding box center [67, 352] width 44 height 44
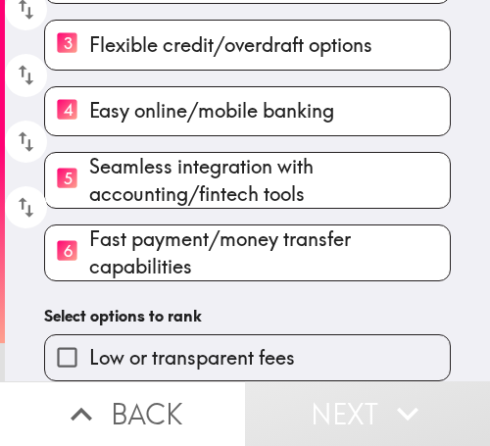
click at [328, 405] on button "Next" at bounding box center [367, 413] width 245 height 65
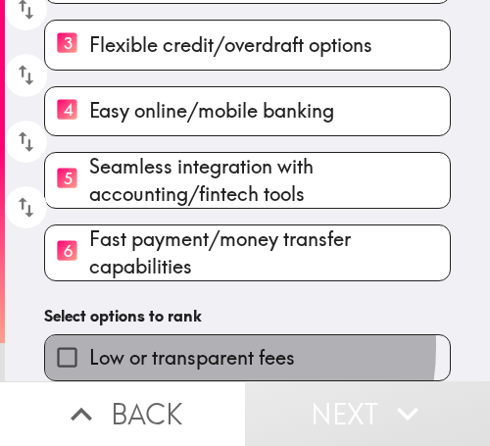
click at [184, 344] on span "Low or transparent fees" at bounding box center [192, 357] width 206 height 27
click at [89, 335] on input "Low or transparent fees" at bounding box center [67, 357] width 44 height 44
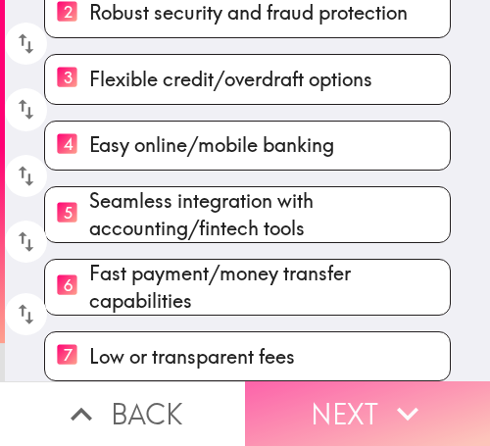
click at [313, 390] on button "Next" at bounding box center [367, 413] width 245 height 65
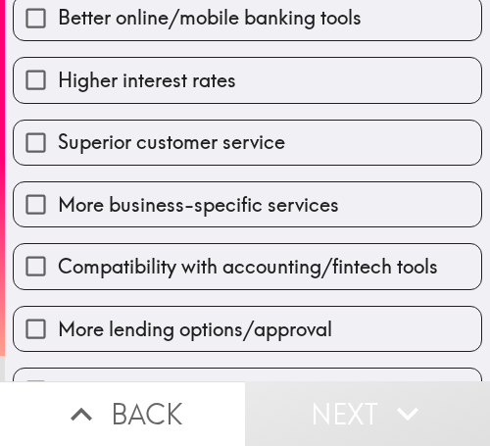
scroll to position [288, 0]
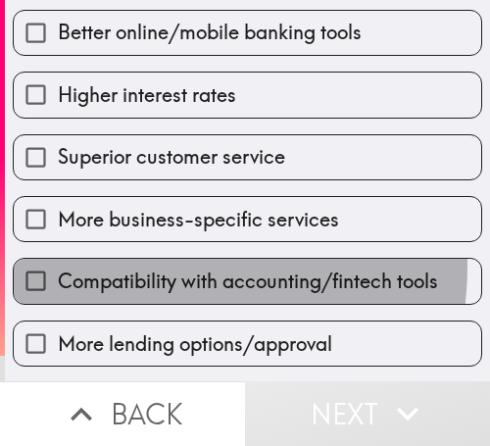
click at [117, 265] on label "Compatibility with accounting/fintech tools" at bounding box center [248, 281] width 468 height 44
click at [58, 265] on input "Compatibility with accounting/fintech tools" at bounding box center [36, 281] width 44 height 44
checkbox input "true"
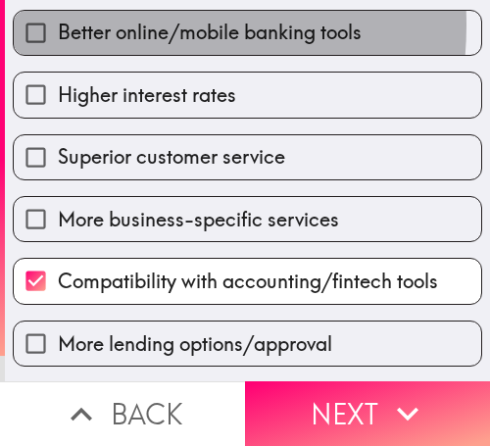
click at [105, 25] on span "Better online/mobile banking tools" at bounding box center [210, 32] width 304 height 27
click at [58, 25] on input "Better online/mobile banking tools" at bounding box center [36, 33] width 44 height 44
checkbox input "true"
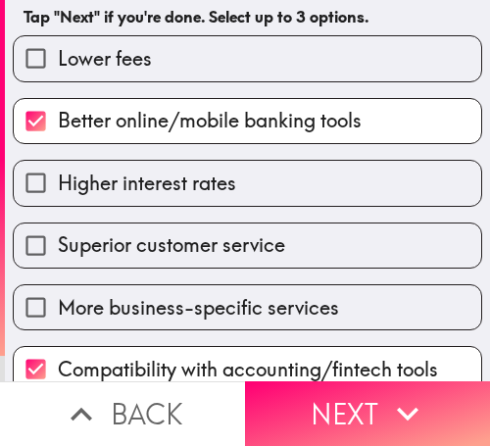
scroll to position [59, 0]
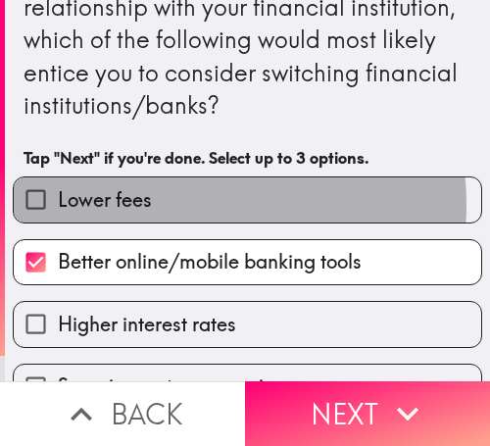
click at [170, 204] on label "Lower fees" at bounding box center [248, 199] width 468 height 44
click at [58, 204] on input "Lower fees" at bounding box center [36, 199] width 44 height 44
checkbox input "true"
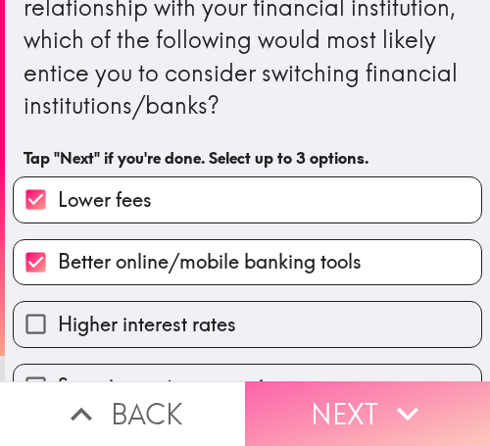
click at [368, 399] on button "Next" at bounding box center [367, 413] width 245 height 65
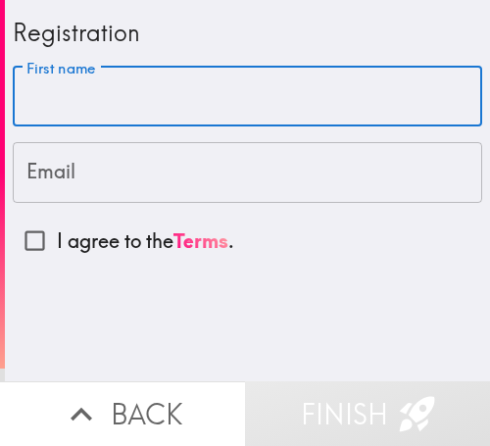
click at [97, 95] on input "First name" at bounding box center [248, 97] width 470 height 61
paste input "[PERSON_NAME]"
type input "[PERSON_NAME]"
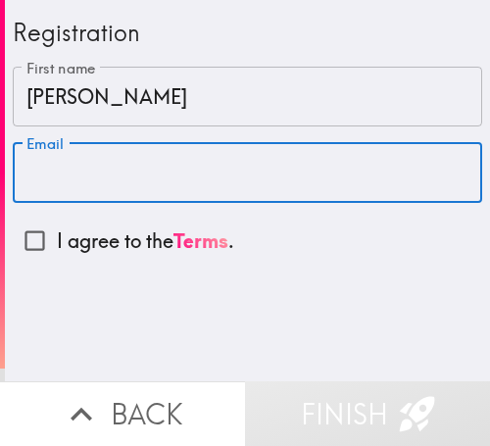
click at [65, 169] on input "Email" at bounding box center [248, 172] width 470 height 61
paste input "[EMAIL_ADDRESS][DOMAIN_NAME]"
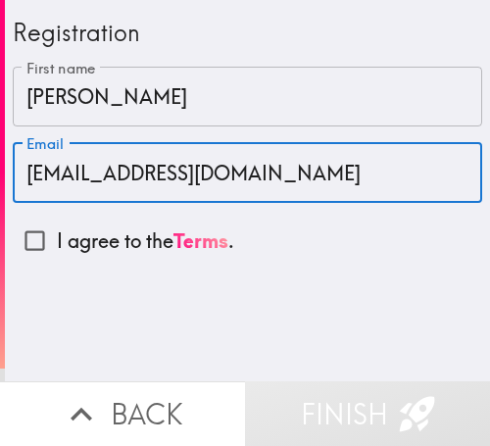
type input "[EMAIL_ADDRESS][DOMAIN_NAME]"
click at [28, 233] on input "I agree to the Terms ." at bounding box center [35, 241] width 44 height 44
checkbox input "true"
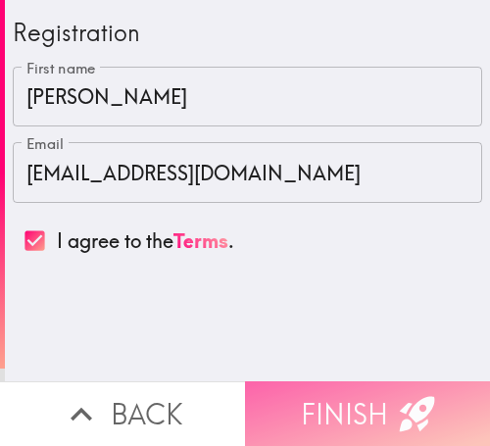
click at [294, 381] on button "Finish" at bounding box center [367, 413] width 245 height 65
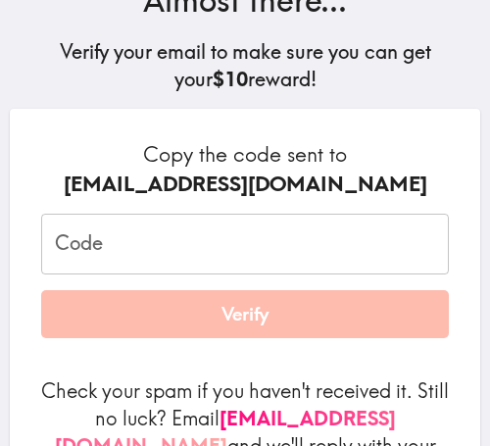
scroll to position [196, 0]
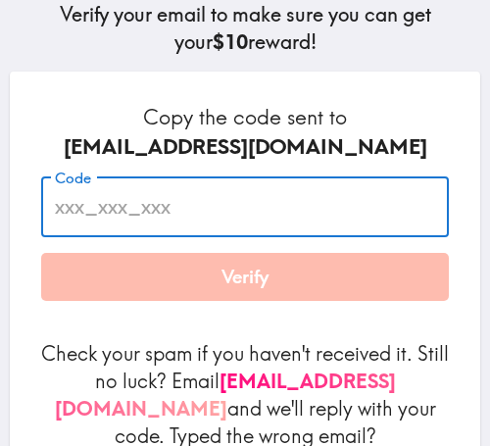
click at [116, 207] on input "Code" at bounding box center [245, 206] width 408 height 61
paste input "2By_NNa_Fyb"
type input "2By_NNa_Fyb"
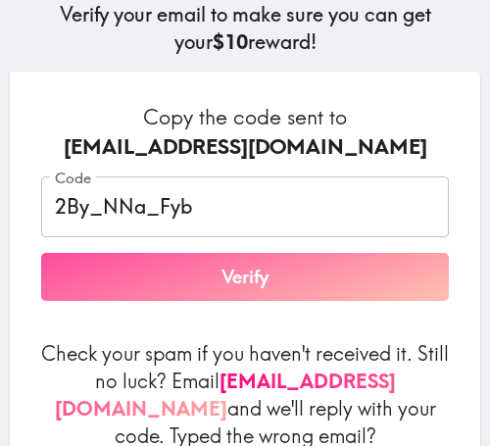
click at [155, 273] on button "Verify" at bounding box center [245, 277] width 408 height 49
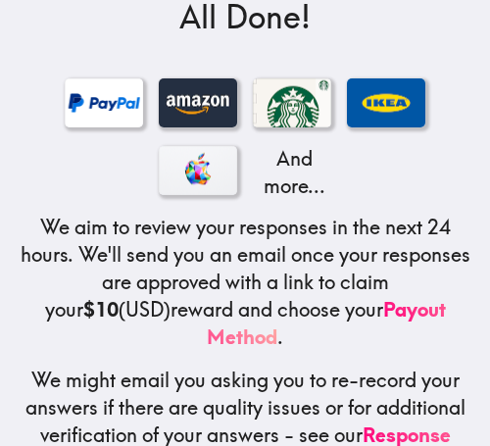
scroll to position [460, 0]
